Goal: Task Accomplishment & Management: Manage account settings

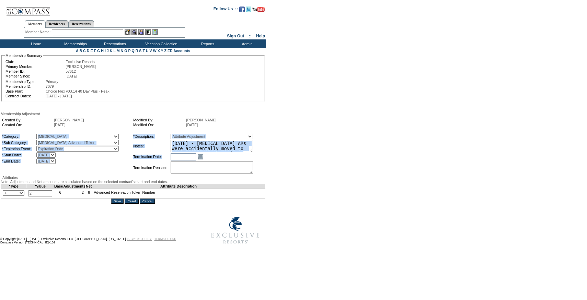
drag, startPoint x: 264, startPoint y: 159, endPoint x: 269, endPoint y: 169, distance: 11.5
click at [265, 169] on div "Created By: Stephanie Meyer Created On: 7/21/2025 Modified By: Sam Applehans Mo…" at bounding box center [133, 146] width 265 height 60
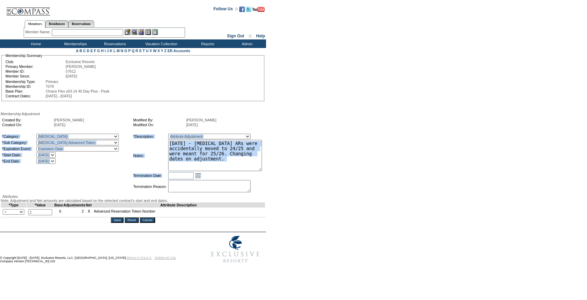
drag, startPoint x: 264, startPoint y: 157, endPoint x: 277, endPoint y: 178, distance: 24.3
click at [277, 178] on form "Follow Us ::" at bounding box center [292, 134] width 584 height 265
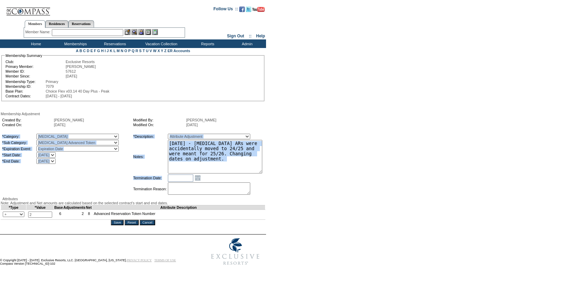
click at [277, 178] on form "Follow Us ::" at bounding box center [292, 135] width 584 height 267
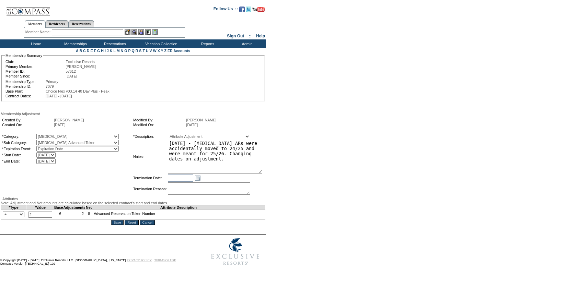
click at [154, 225] on input "Cancel" at bounding box center [147, 222] width 15 height 5
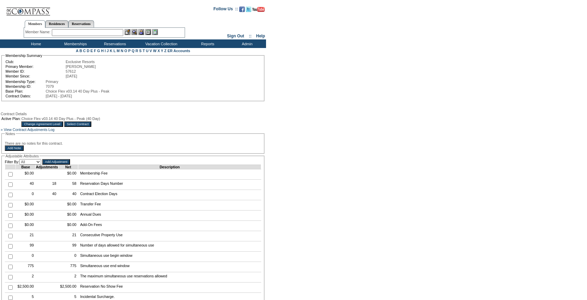
click at [83, 33] on input "text" at bounding box center [87, 32] width 71 height 7
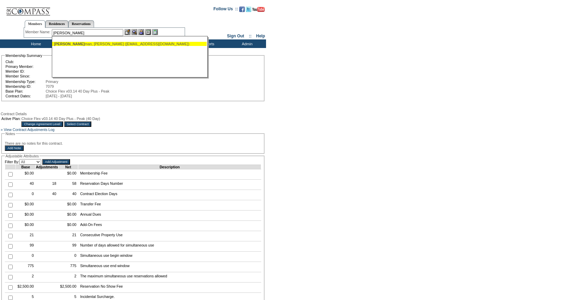
click at [81, 44] on div "Stutz man, Jonas (stutzjc@gmail.com)" at bounding box center [129, 44] width 151 height 4
type input "Stutzman, Jonas (stutzjc@gmail.com)"
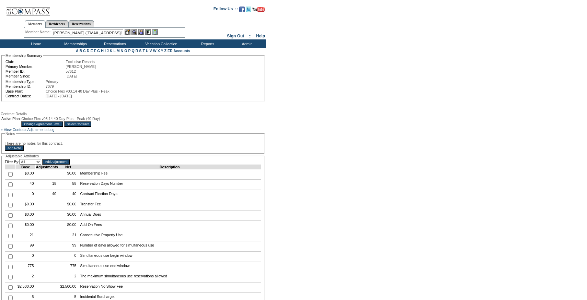
click at [139, 33] on div at bounding box center [141, 32] width 33 height 6
click at [141, 33] on img at bounding box center [141, 32] width 6 height 6
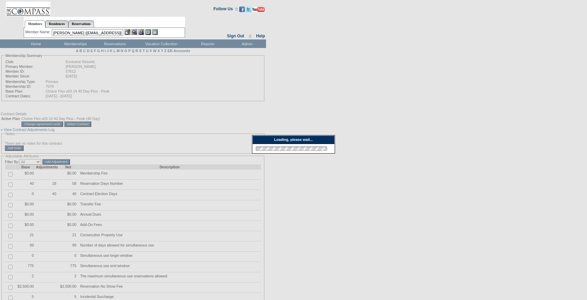
click at [128, 33] on img at bounding box center [128, 32] width 6 height 6
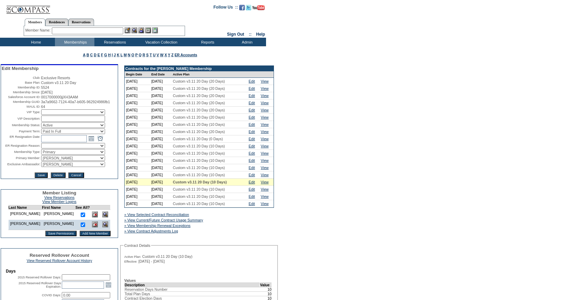
click at [208, 224] on div "» View Current/Future Contract Usage Summary" at bounding box center [176, 220] width 106 height 7
click at [203, 222] on link "» View Current/Future Contract Usage Summary" at bounding box center [163, 220] width 79 height 4
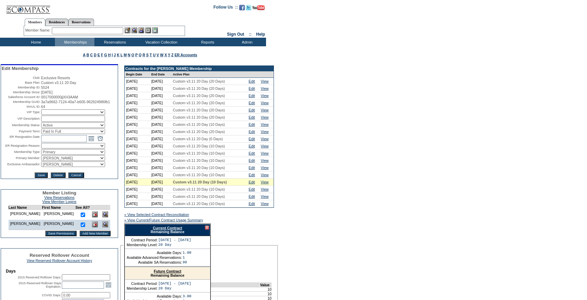
click at [179, 230] on link "Current Contract" at bounding box center [167, 228] width 29 height 4
click at [255, 177] on link "Edit" at bounding box center [251, 175] width 6 height 4
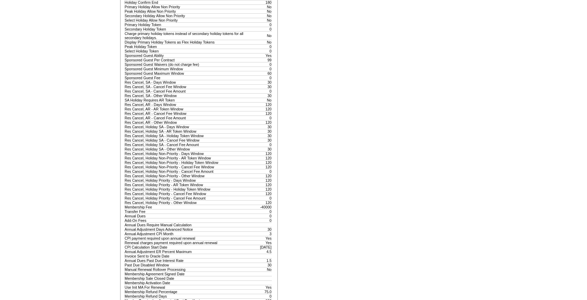
scroll to position [584, 0]
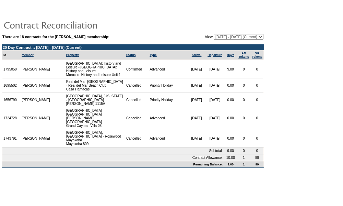
click at [216, 36] on select "[DATE] - [DATE] [DATE] - [DATE] [DATE] - [DATE] [DATE] - [DATE] [DATE] - [DATE]…" at bounding box center [239, 36] width 50 height 5
select select "123632"
click at [214, 34] on select "[DATE] - [DATE] [DATE] - [DATE] [DATE] - [DATE] [DATE] - [DATE] [DATE] - [DATE]…" at bounding box center [239, 36] width 50 height 5
